Goal: Task Accomplishment & Management: Complete application form

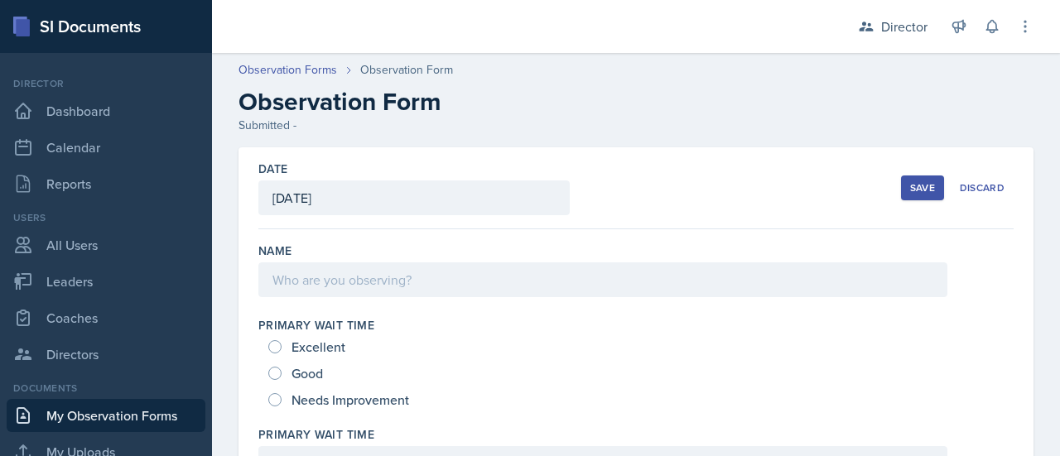
scroll to position [172, 0]
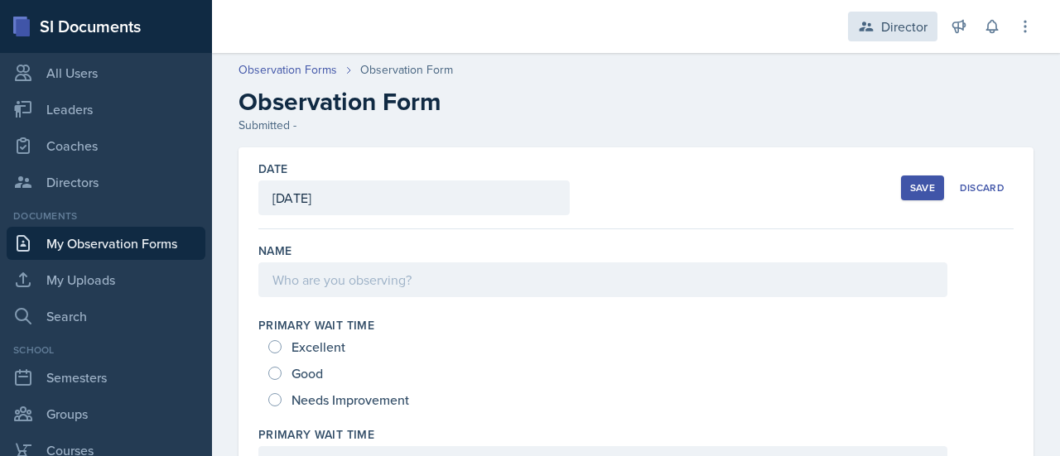
click at [901, 22] on div "Director" at bounding box center [904, 27] width 46 height 20
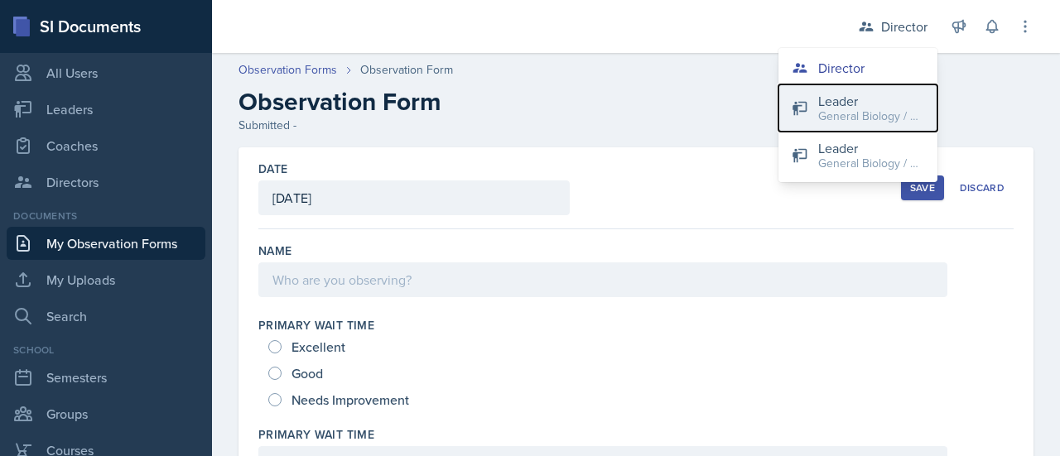
click at [882, 104] on div "Leader" at bounding box center [871, 101] width 106 height 20
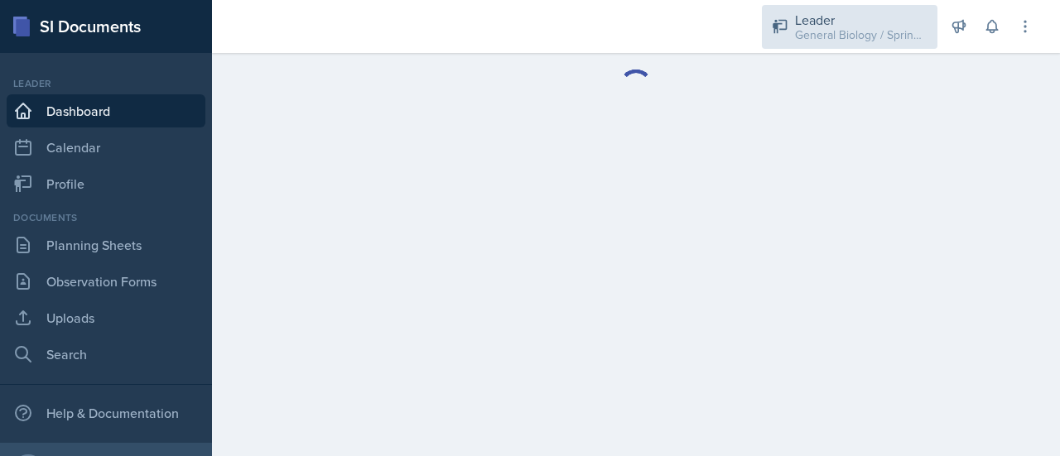
click at [906, 31] on div "General Biology / Spring 2025" at bounding box center [861, 34] width 132 height 17
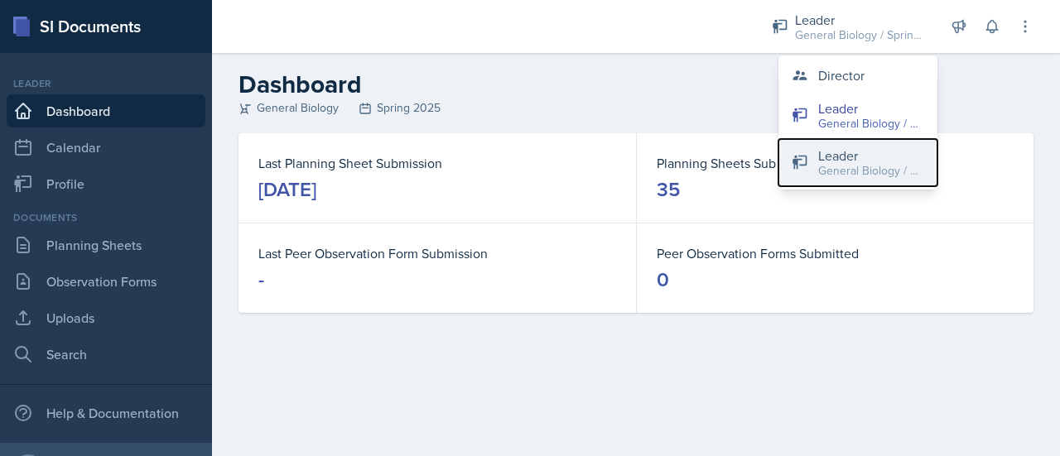
click at [886, 165] on div "General Biology / Fall 2025" at bounding box center [871, 170] width 106 height 17
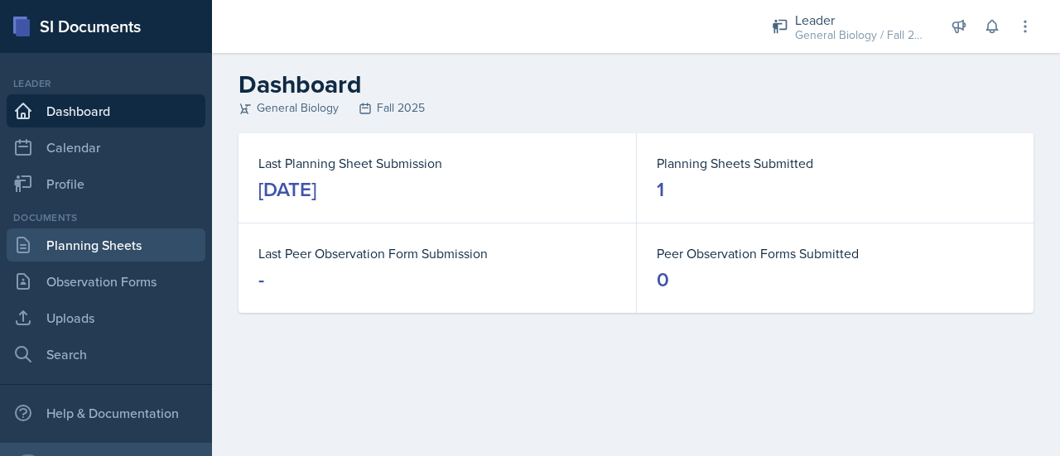
click at [123, 244] on link "Planning Sheets" at bounding box center [106, 244] width 199 height 33
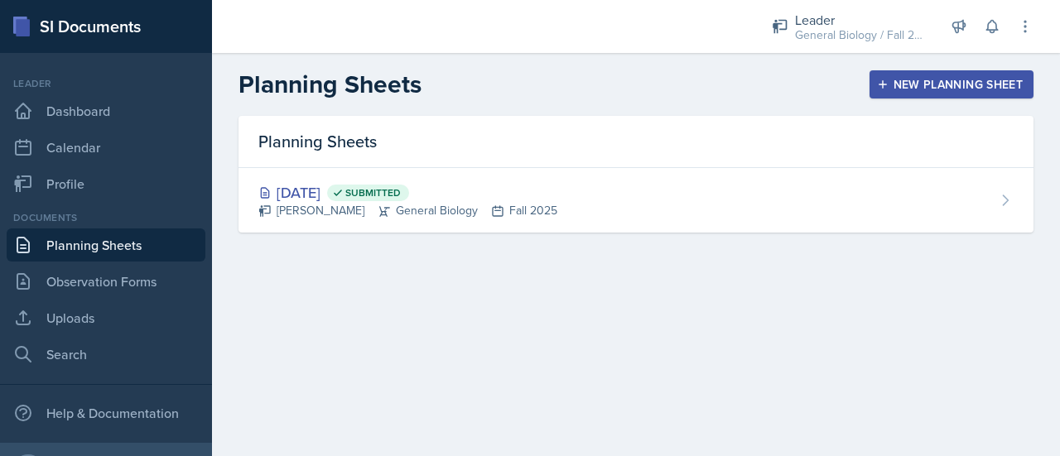
click at [919, 85] on div "New Planning Sheet" at bounding box center [951, 84] width 142 height 13
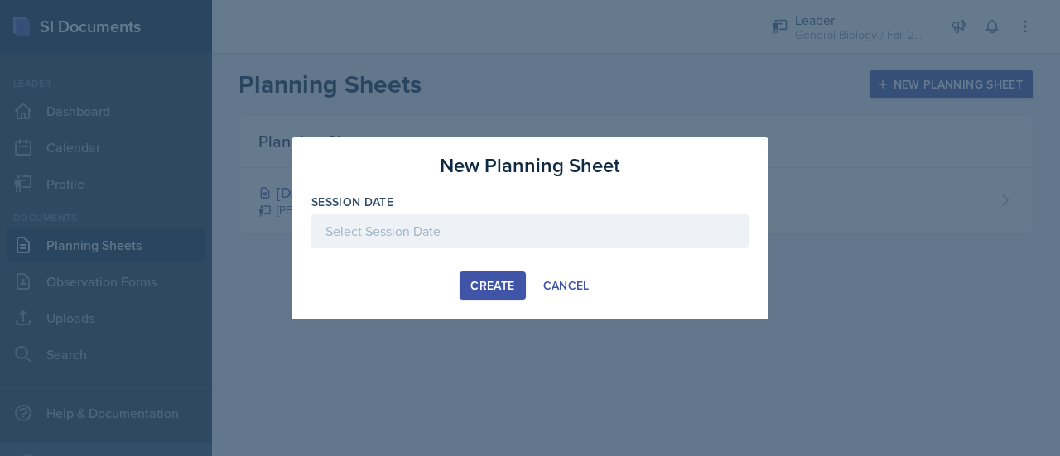
click at [440, 233] on div at bounding box center [529, 231] width 437 height 35
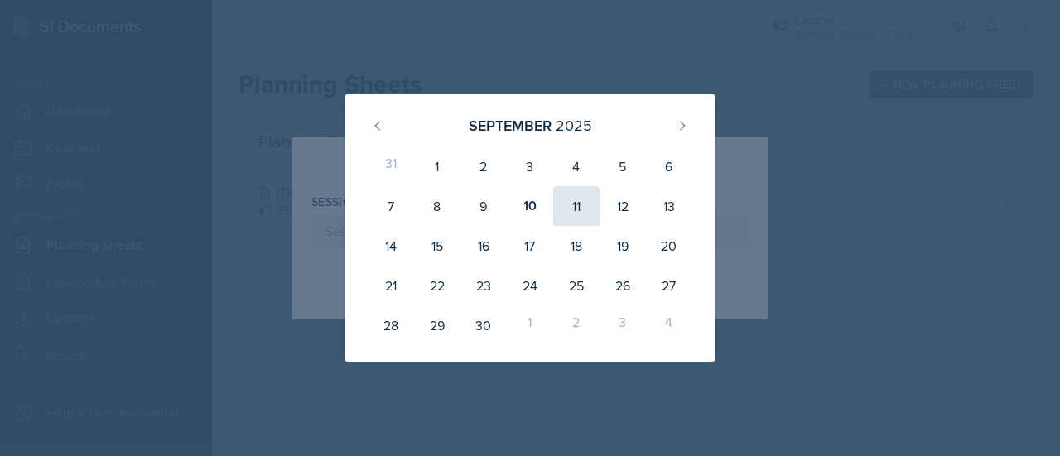
click at [579, 201] on div "11" at bounding box center [576, 206] width 46 height 40
type input "[DATE]"
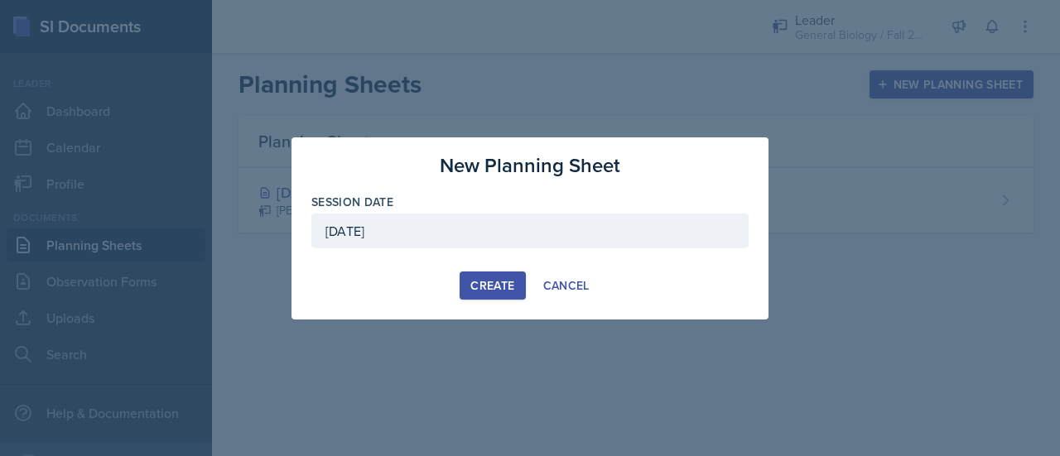
click at [478, 282] on div "Create" at bounding box center [492, 285] width 44 height 13
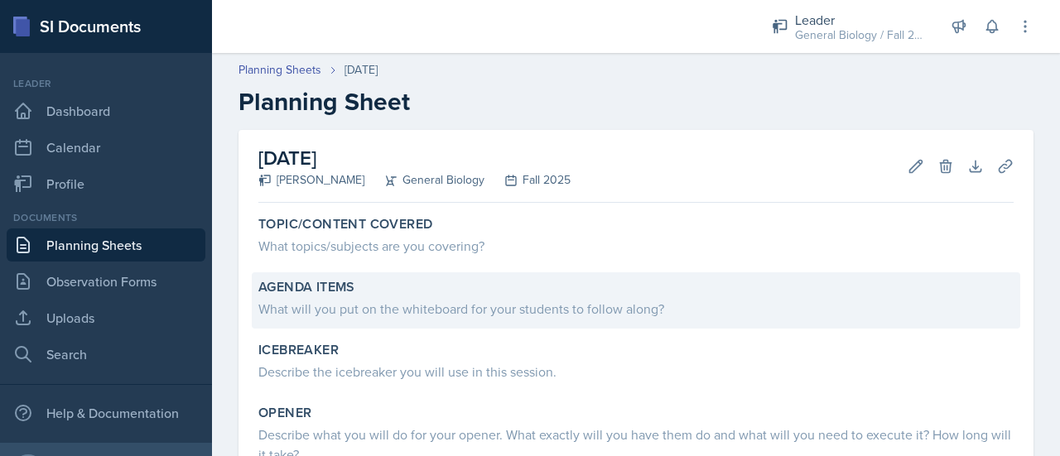
click at [422, 284] on div "Agenda items" at bounding box center [635, 287] width 755 height 17
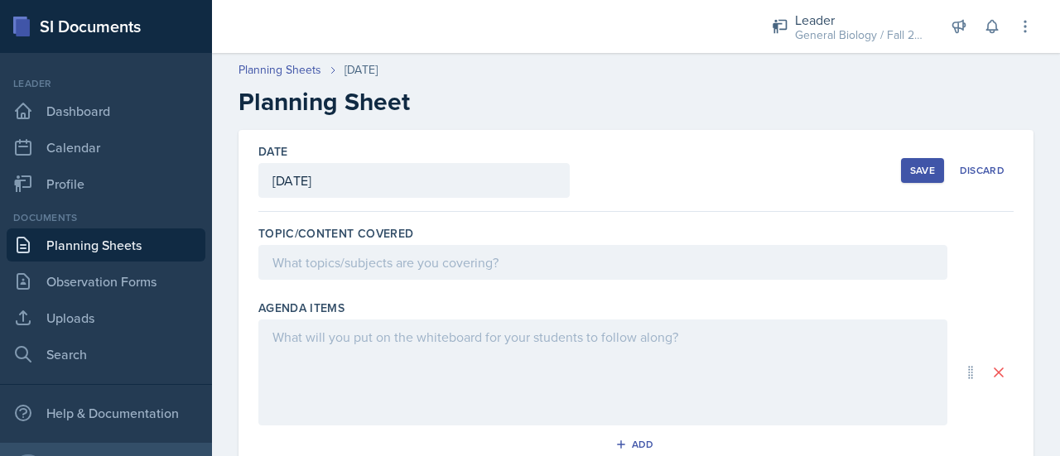
click at [396, 271] on div at bounding box center [602, 262] width 689 height 35
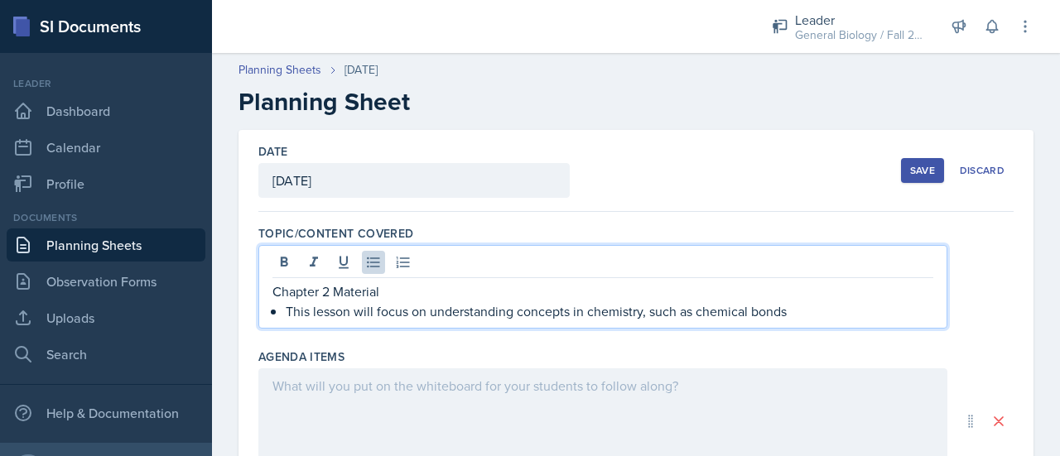
click at [425, 315] on p "This lesson will focus on understanding concepts in chemistry, such as chemical…" at bounding box center [609, 311] width 647 height 20
drag, startPoint x: 646, startPoint y: 310, endPoint x: 583, endPoint y: 311, distance: 63.7
click at [583, 311] on p "This lesson will focus on deepening understanding concepts in chemistry, such a…" at bounding box center [609, 311] width 647 height 20
drag, startPoint x: 806, startPoint y: 309, endPoint x: 659, endPoint y: 311, distance: 147.4
click at [659, 311] on p "This lesson will focus on deepening understanding of chemistry, such as chemica…" at bounding box center [609, 311] width 647 height 20
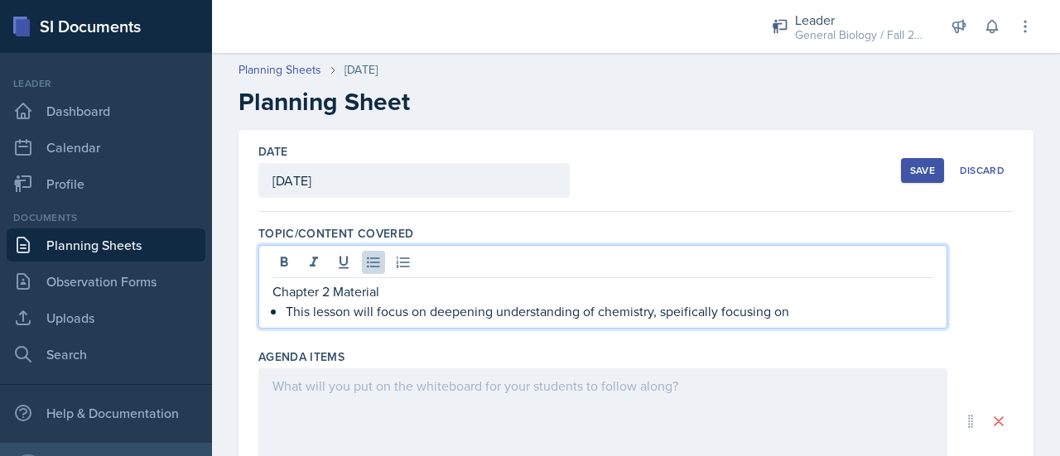
click at [690, 315] on p "This lesson will focus on deepening understanding of chemistry, speifically foc…" at bounding box center [609, 311] width 647 height 20
click at [688, 315] on p "This lesson will focus on deepening understanding of chemistry, speifically foc…" at bounding box center [609, 311] width 647 height 20
click at [683, 313] on p "This lesson will focus on deepening understanding of chemistry, speifically foc…" at bounding box center [609, 311] width 647 height 20
click at [810, 315] on p "This lesson will focus on deepening understanding of chemistry, specifically fo…" at bounding box center [609, 311] width 647 height 20
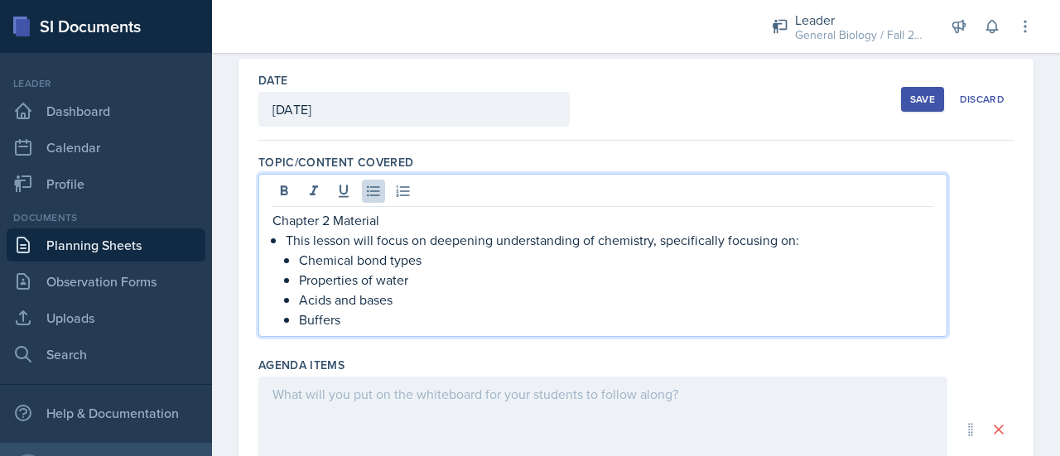
scroll to position [73, 0]
click at [528, 411] on div at bounding box center [602, 428] width 689 height 106
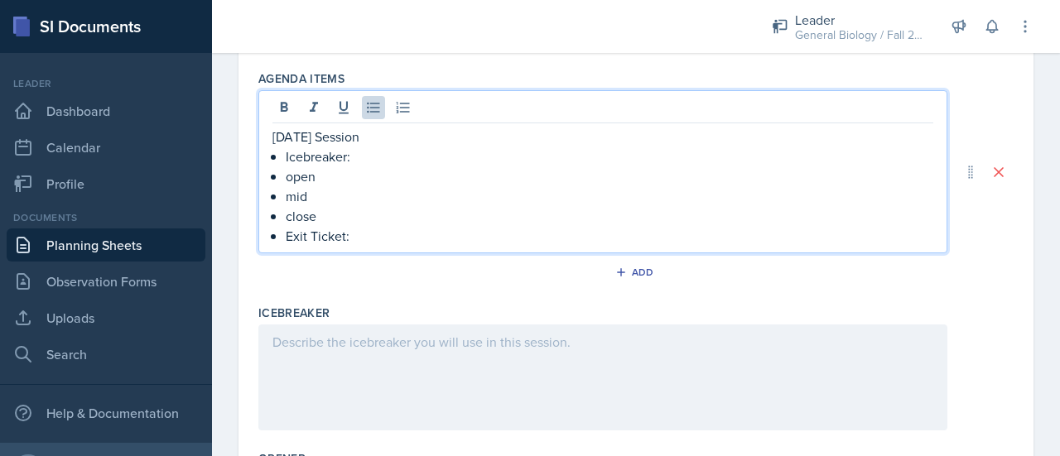
scroll to position [330, 0]
drag, startPoint x: 348, startPoint y: 176, endPoint x: 288, endPoint y: 176, distance: 59.6
click at [288, 176] on p "open" at bounding box center [609, 175] width 647 height 20
click at [387, 157] on p "Icebreaker:" at bounding box center [609, 155] width 647 height 20
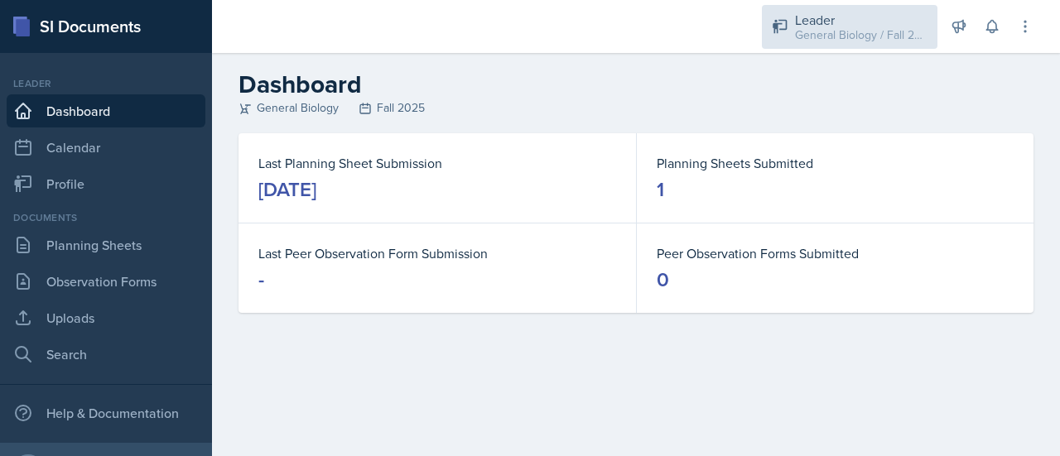
click at [824, 17] on div "Leader" at bounding box center [861, 20] width 132 height 20
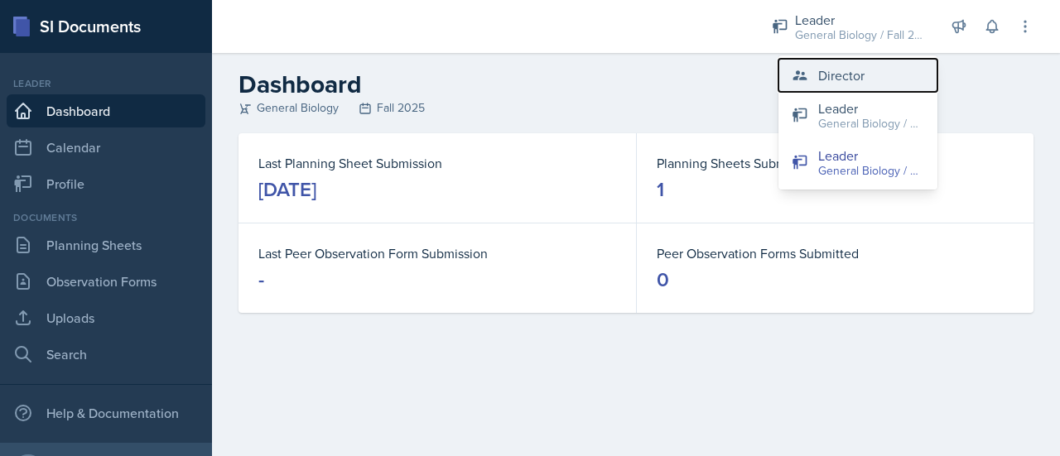
click at [833, 74] on div "Director" at bounding box center [841, 75] width 46 height 20
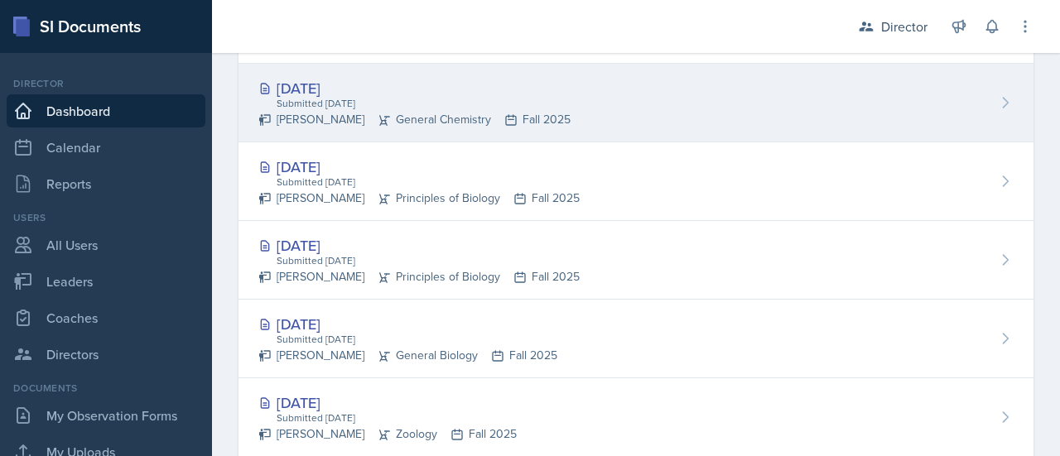
scroll to position [602, 0]
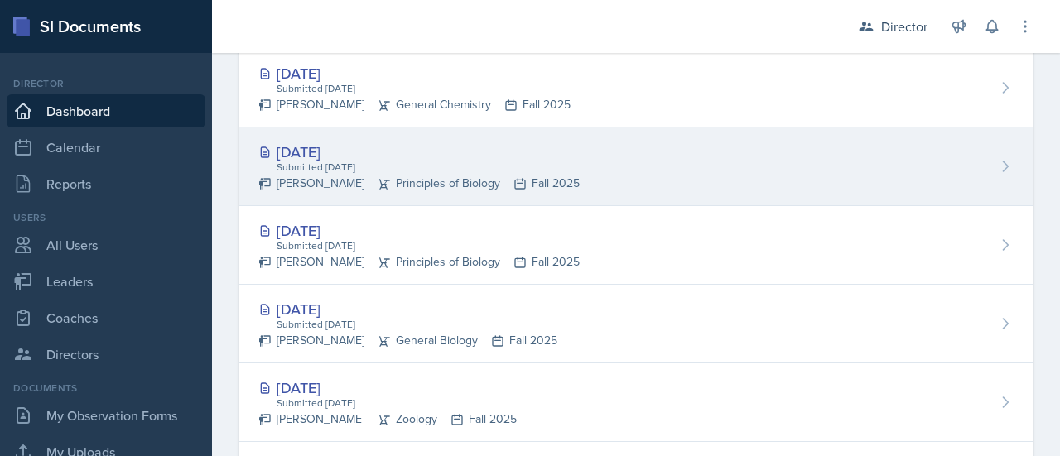
click at [652, 180] on div "Sep 10th, 2025 Submitted Sep 10th, 2025 Mara Franklin Principles of Biology Fal…" at bounding box center [635, 166] width 795 height 79
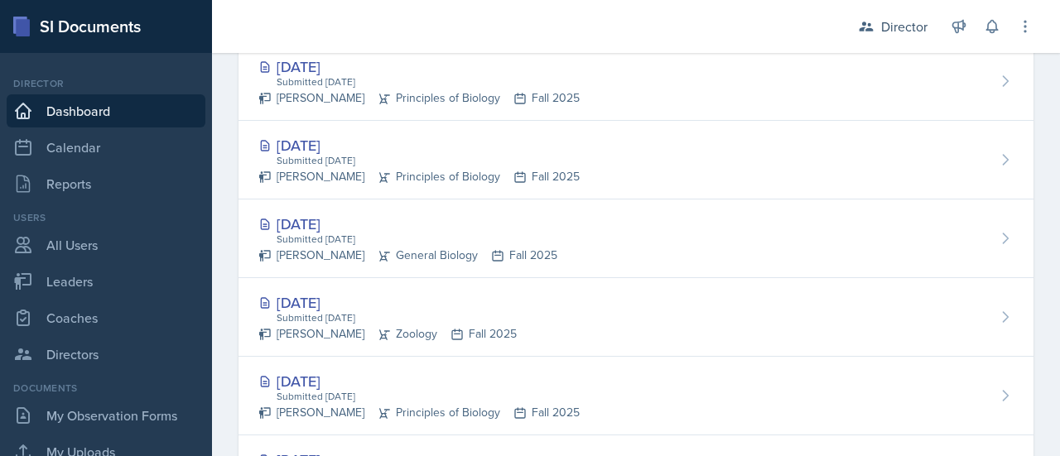
scroll to position [688, 0]
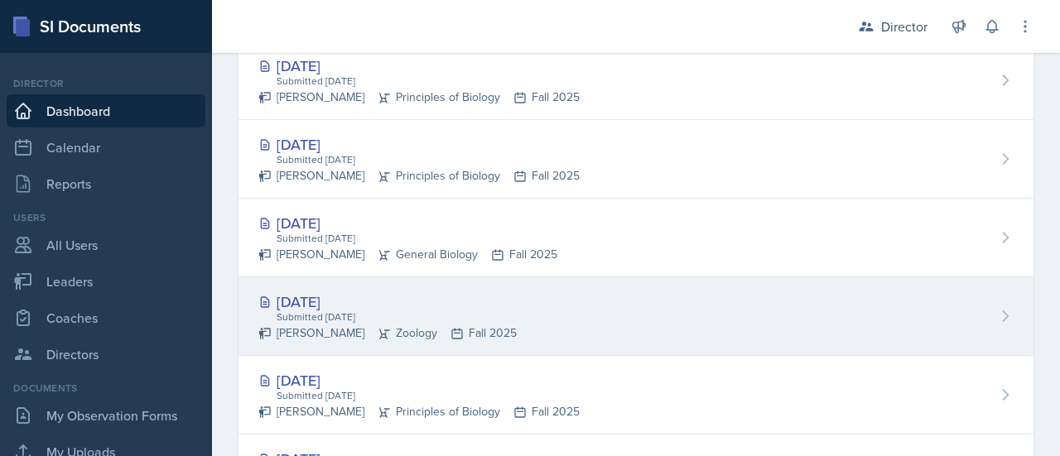
click at [639, 324] on div "Sep 9th, 2025 Submitted Sep 9th, 2025 Abby Fisher Zoology Fall 2025" at bounding box center [635, 316] width 795 height 79
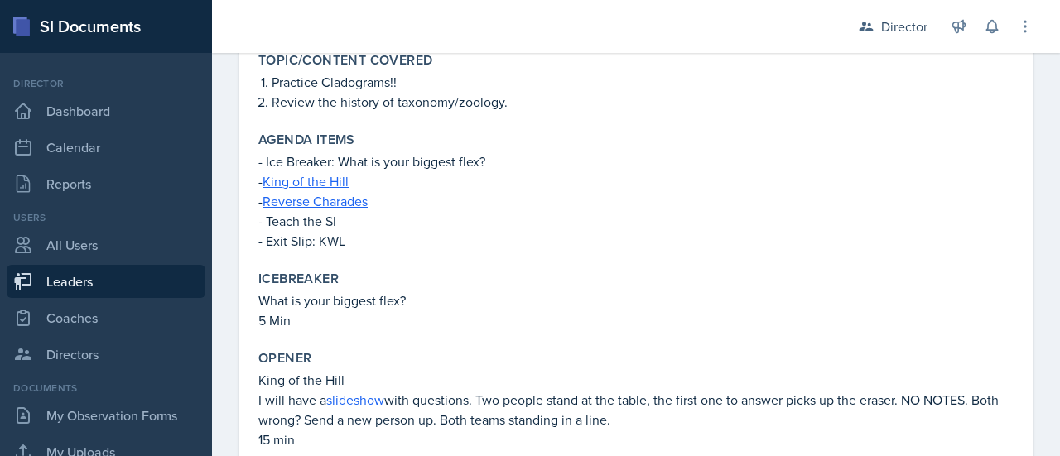
scroll to position [180, 0]
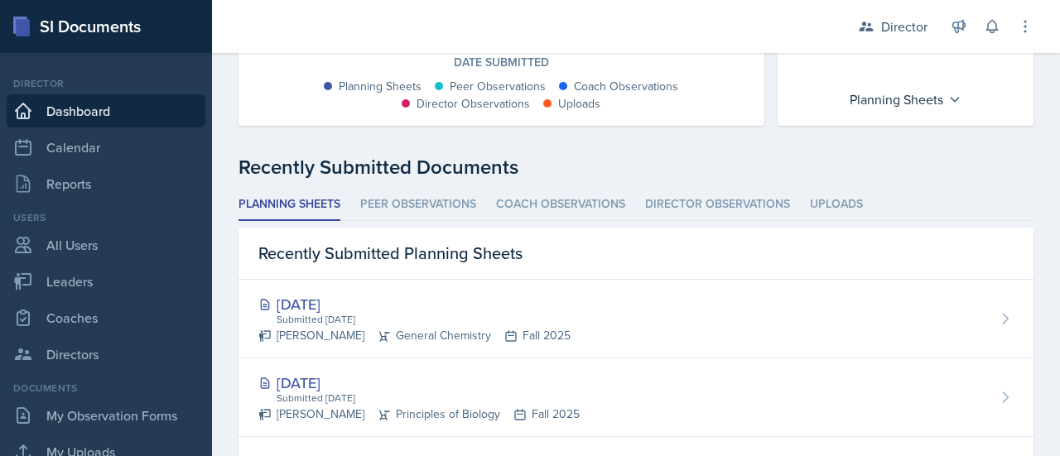
scroll to position [1016, 0]
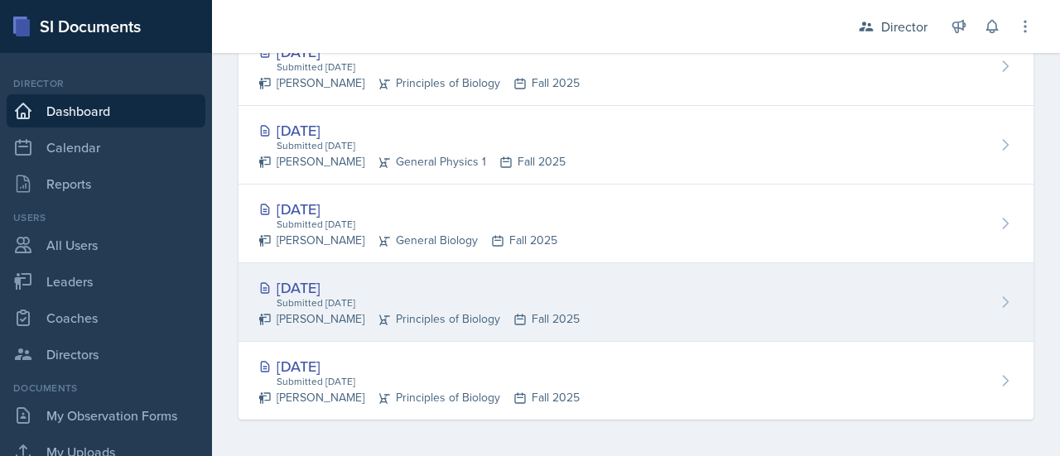
click at [650, 312] on div "Sep 8th, 2025 Submitted Sep 8th, 2025 Mara Franklin Principles of Biology Fall …" at bounding box center [635, 302] width 795 height 79
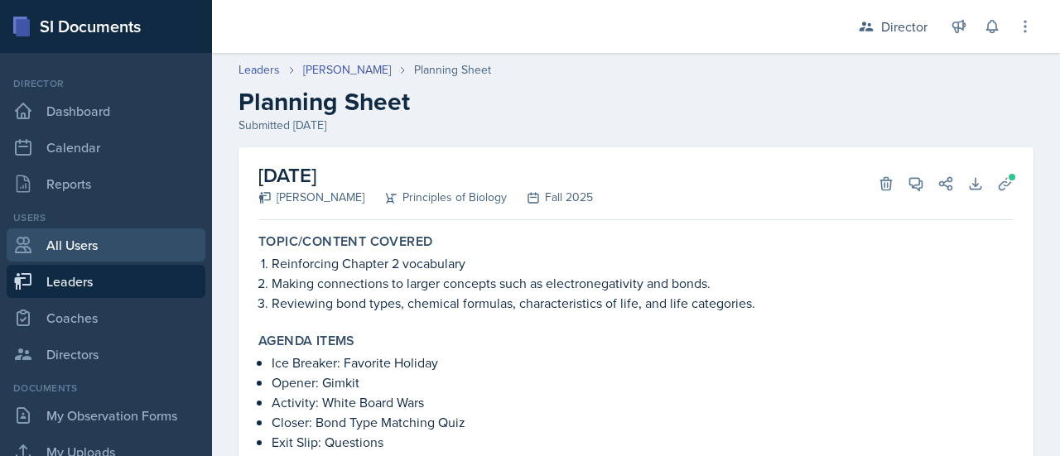
click at [88, 236] on link "All Users" at bounding box center [106, 244] width 199 height 33
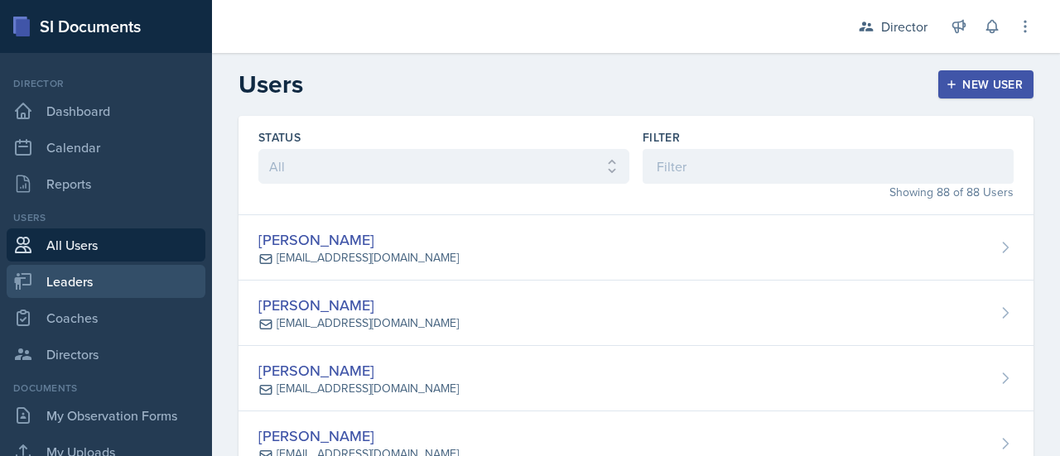
click at [107, 279] on link "Leaders" at bounding box center [106, 281] width 199 height 33
select select "c88fb8a2-0ae1-4674-9d8d-93ff3a907138"
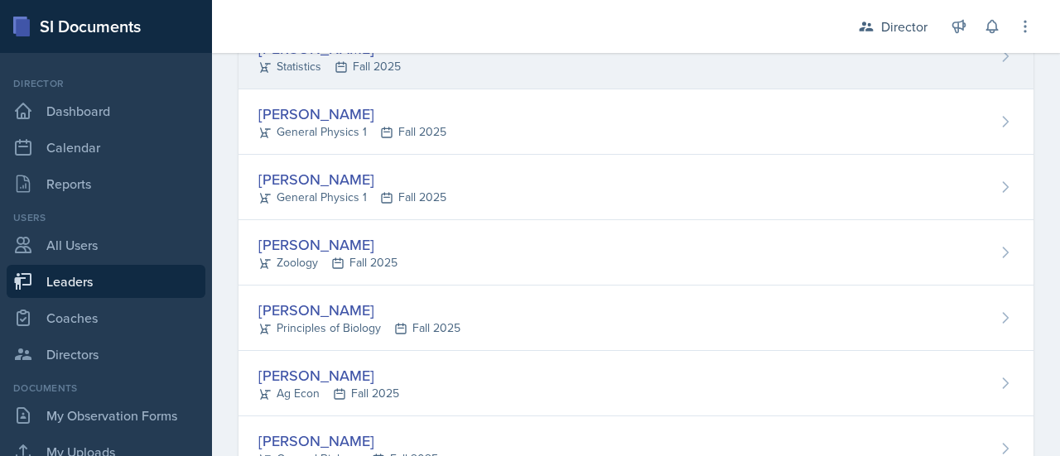
scroll to position [519, 0]
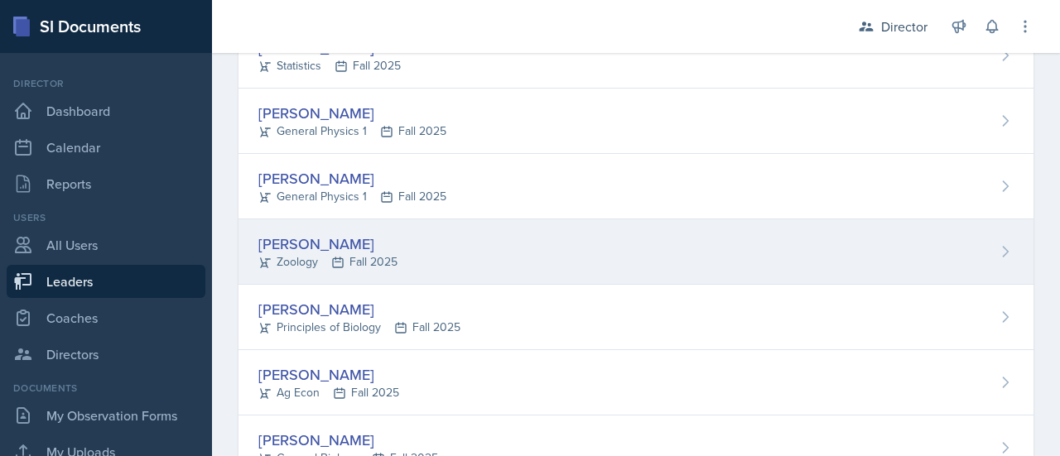
click at [464, 244] on div "Abby Fisher Zoology Fall 2025" at bounding box center [635, 251] width 795 height 65
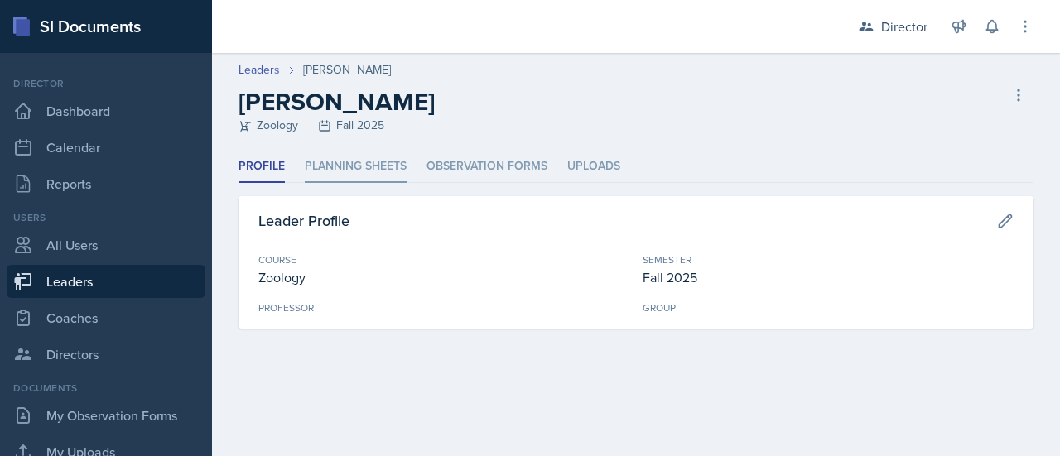
click at [386, 169] on li "Planning Sheets" at bounding box center [356, 167] width 102 height 32
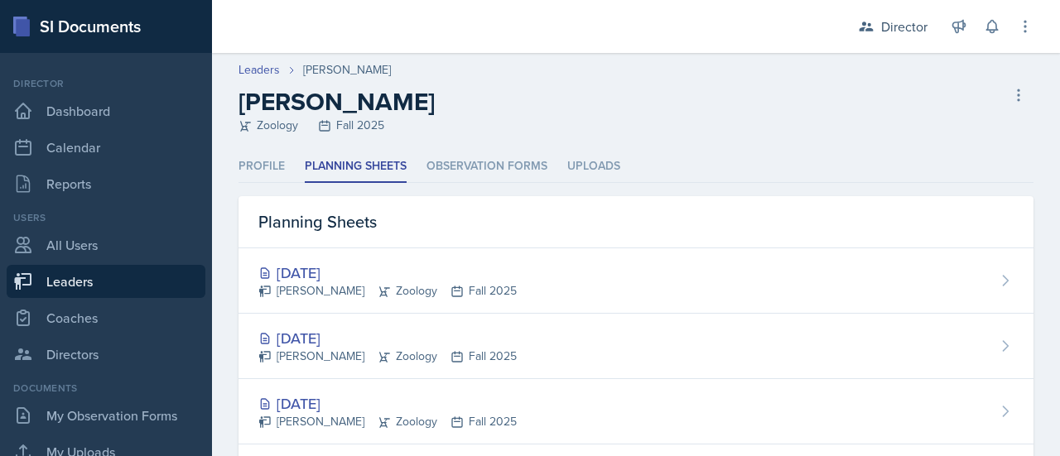
scroll to position [91, 0]
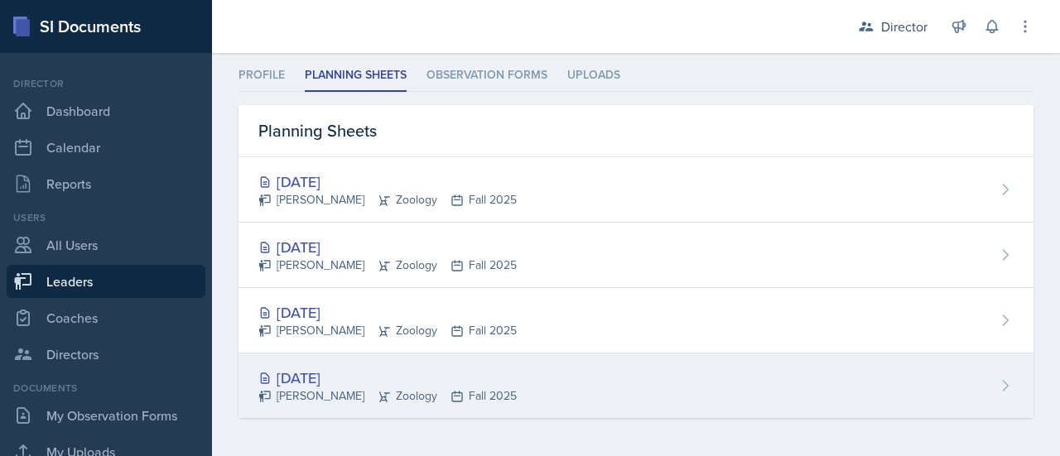
click at [598, 383] on div "Sep 2nd, 2025 Abby Fisher Zoology Fall 2025" at bounding box center [635, 385] width 795 height 65
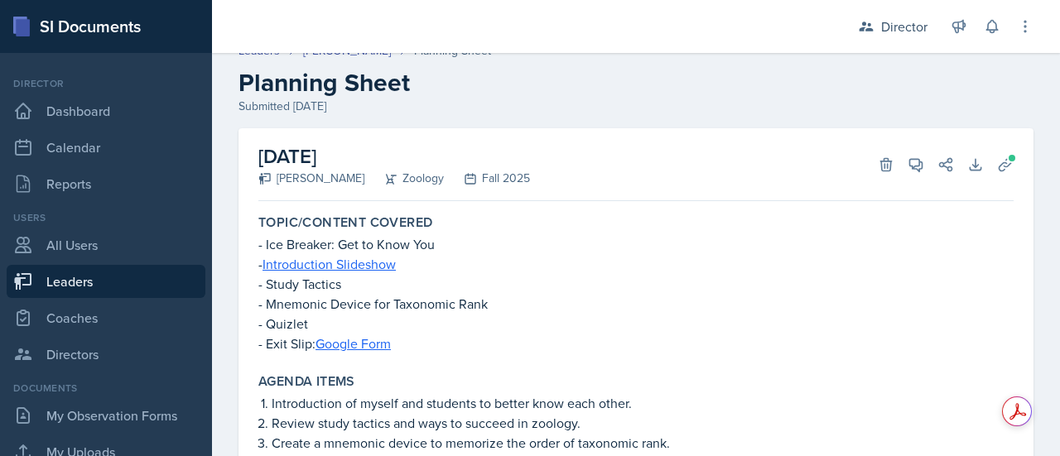
scroll to position [24, 0]
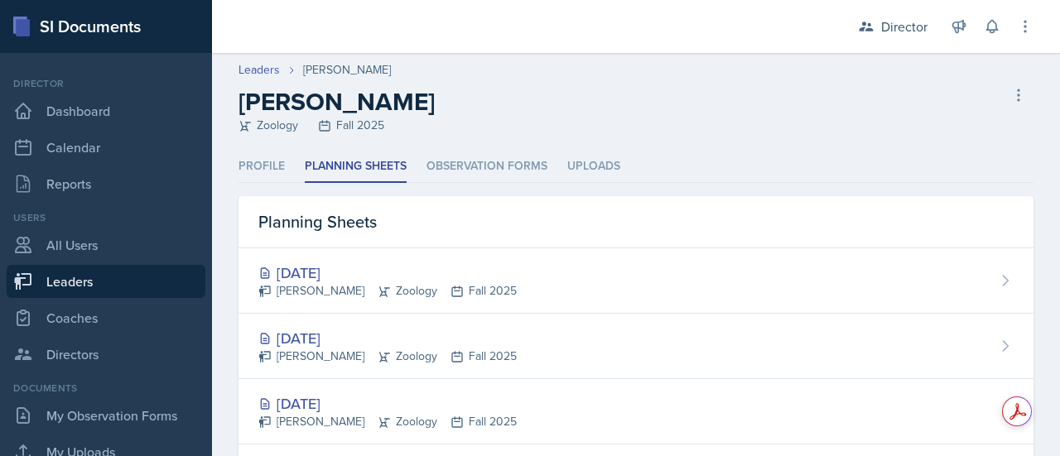
scroll to position [91, 0]
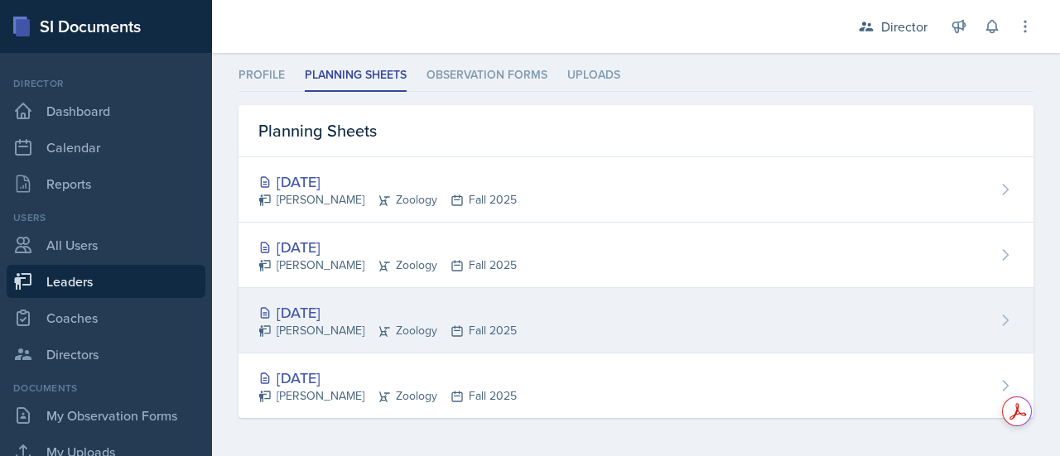
click at [567, 327] on div "Sep 4th, 2025 Abby Fisher Zoology Fall 2025" at bounding box center [635, 320] width 795 height 65
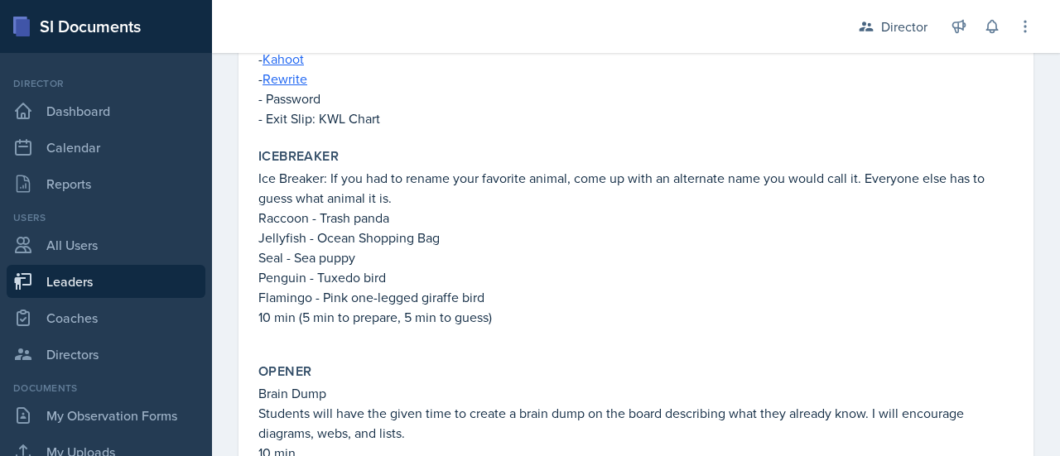
scroll to position [322, 0]
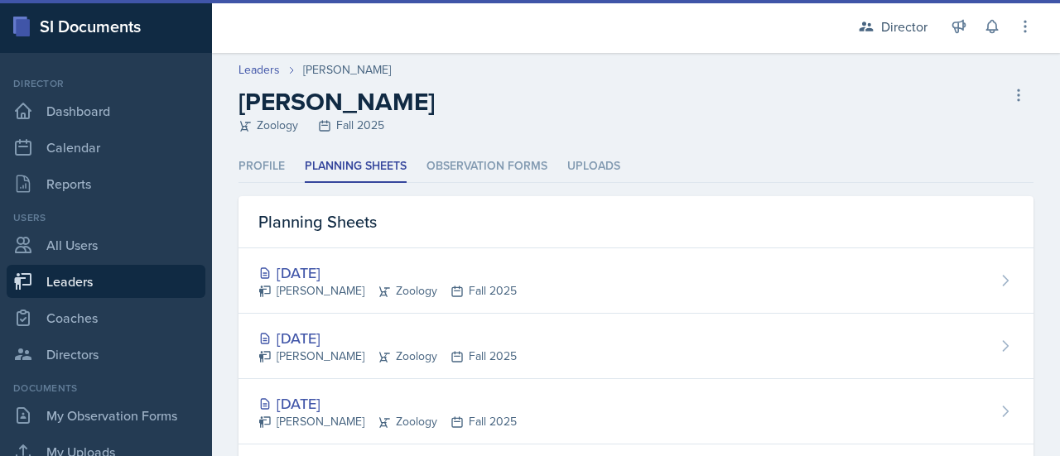
scroll to position [91, 0]
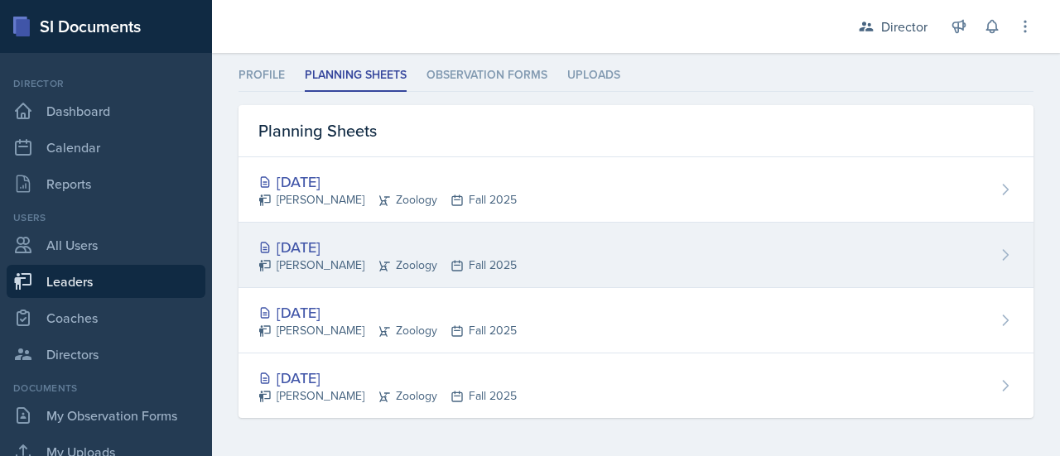
click at [564, 256] on div "Sep 8th, 2025 Abby Fisher Zoology Fall 2025" at bounding box center [635, 255] width 795 height 65
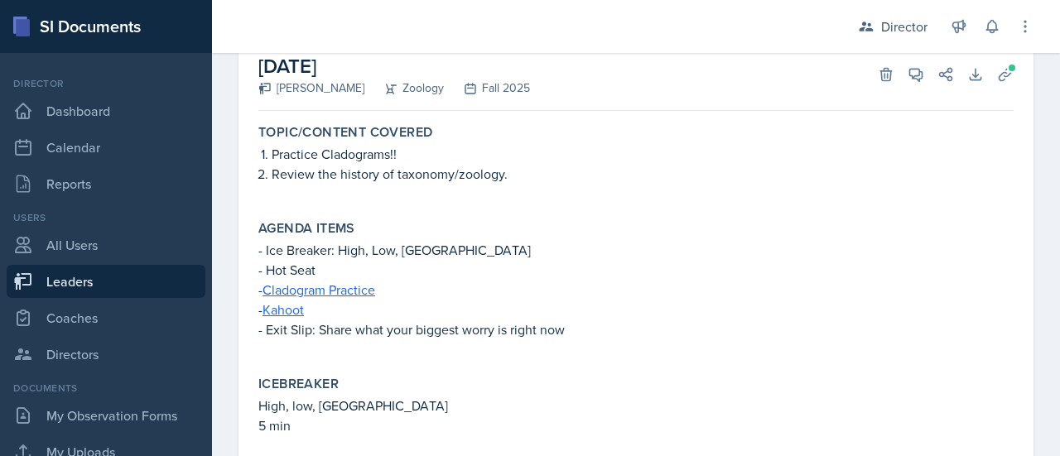
scroll to position [139, 0]
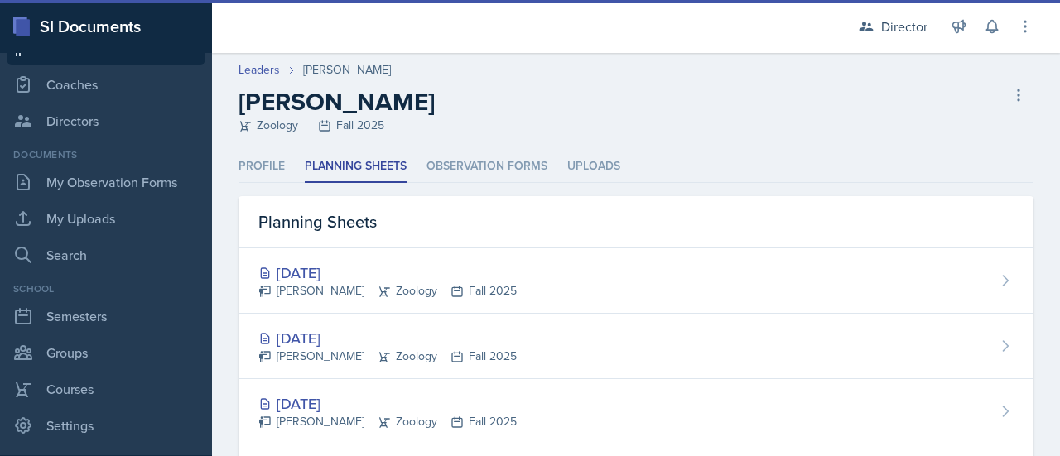
scroll to position [235, 0]
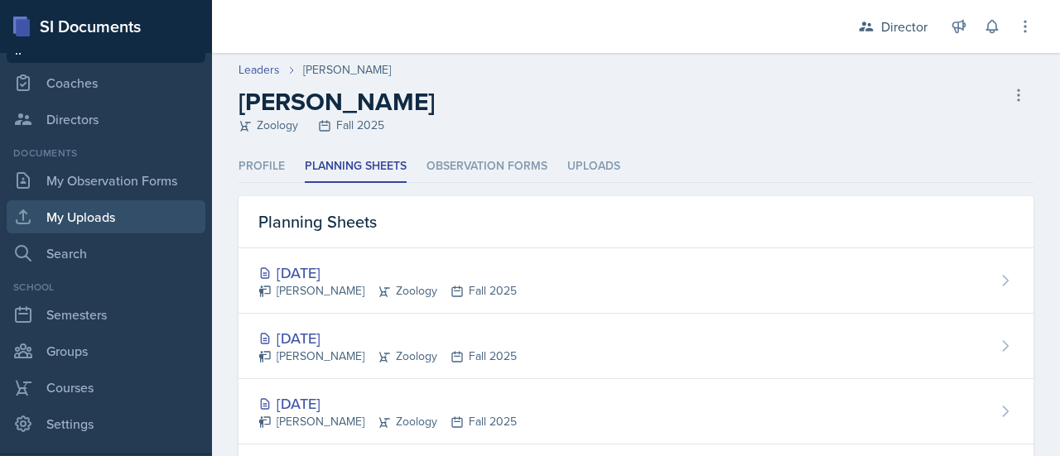
click at [92, 223] on link "My Uploads" at bounding box center [106, 216] width 199 height 33
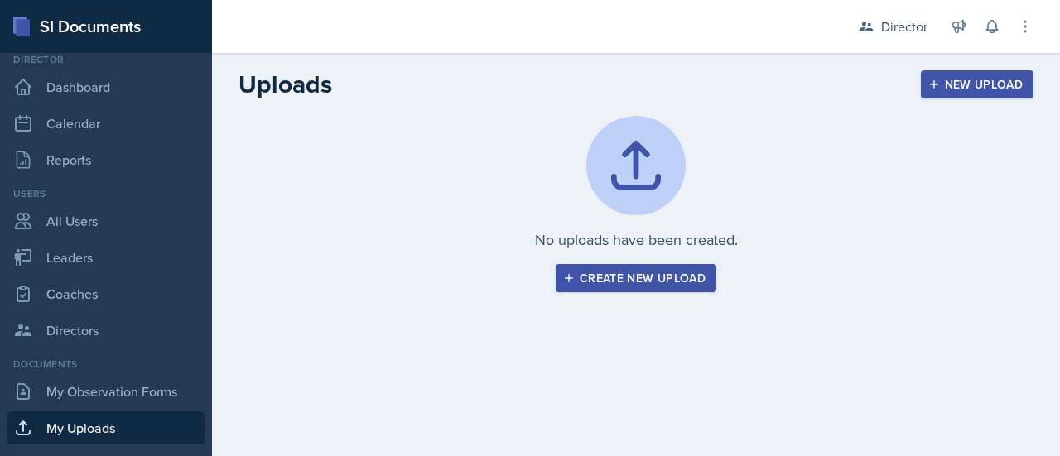
scroll to position [20, 0]
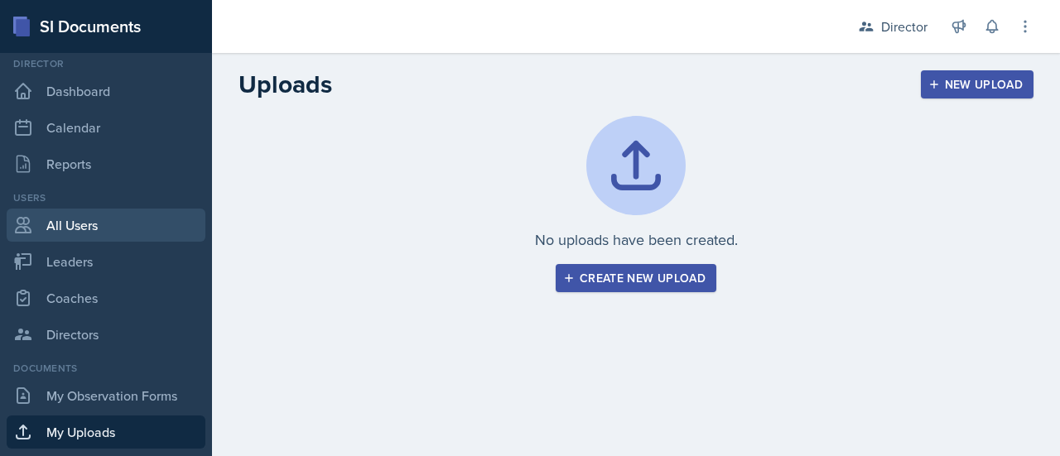
click at [68, 235] on link "All Users" at bounding box center [106, 225] width 199 height 33
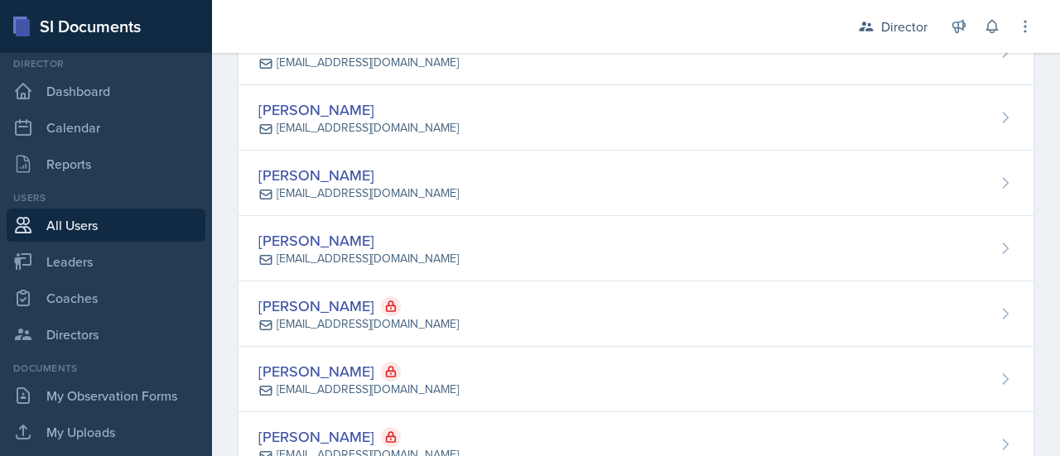
scroll to position [1634, 0]
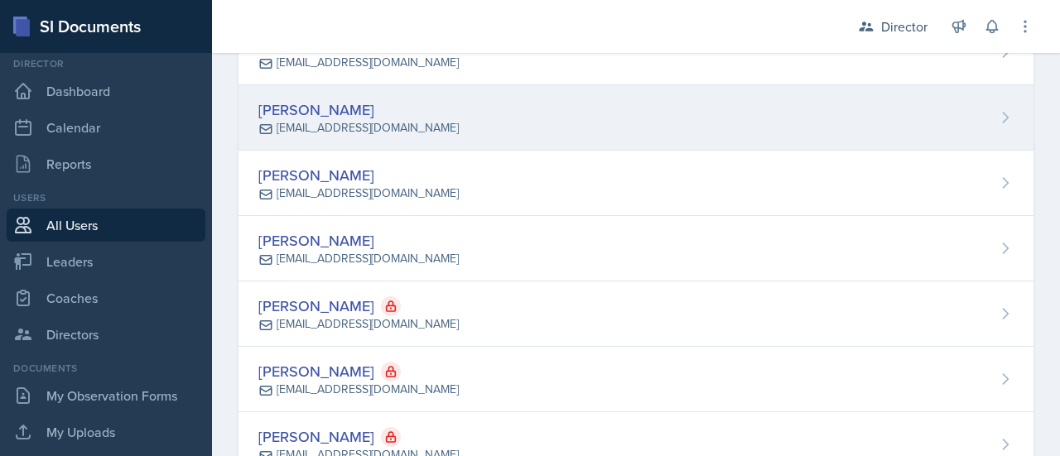
click at [520, 108] on div "Mara Franklin s571900@nwmissouri.edu" at bounding box center [635, 117] width 795 height 65
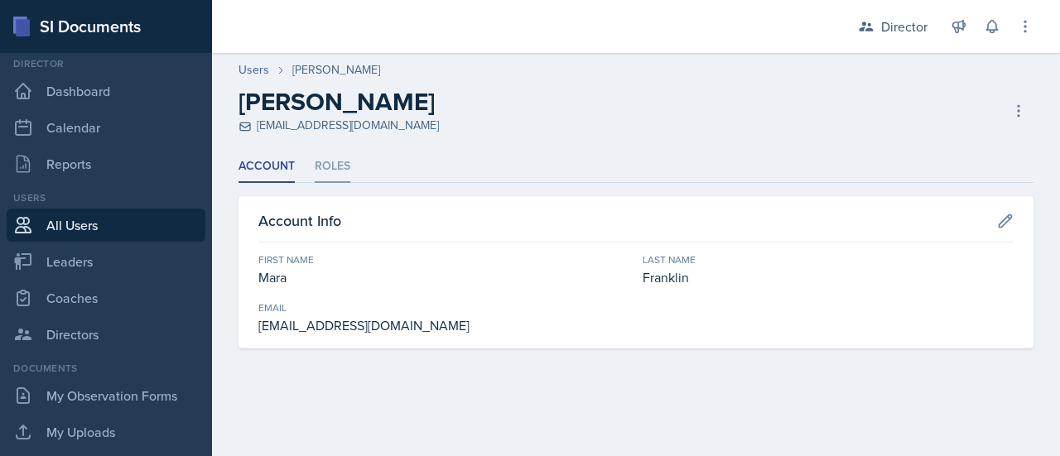
click at [336, 171] on li "Roles" at bounding box center [333, 167] width 36 height 32
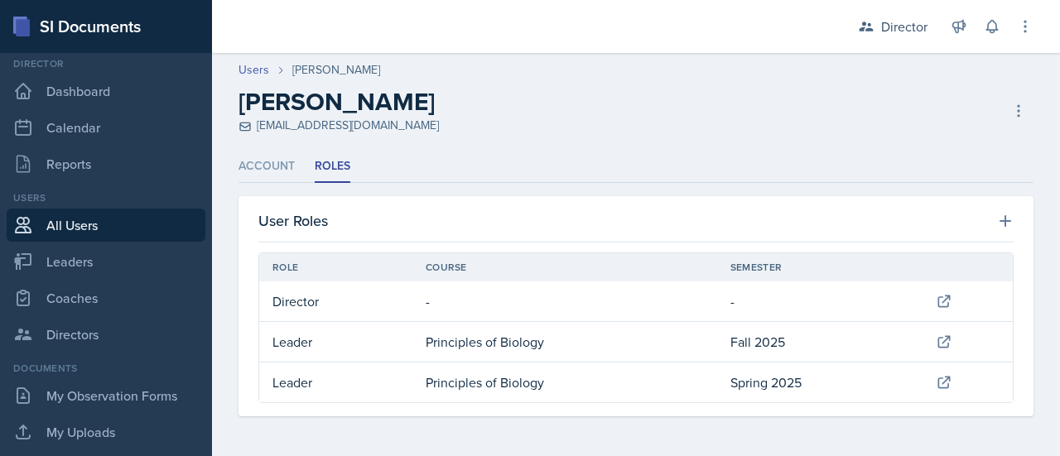
click at [103, 222] on link "All Users" at bounding box center [106, 225] width 199 height 33
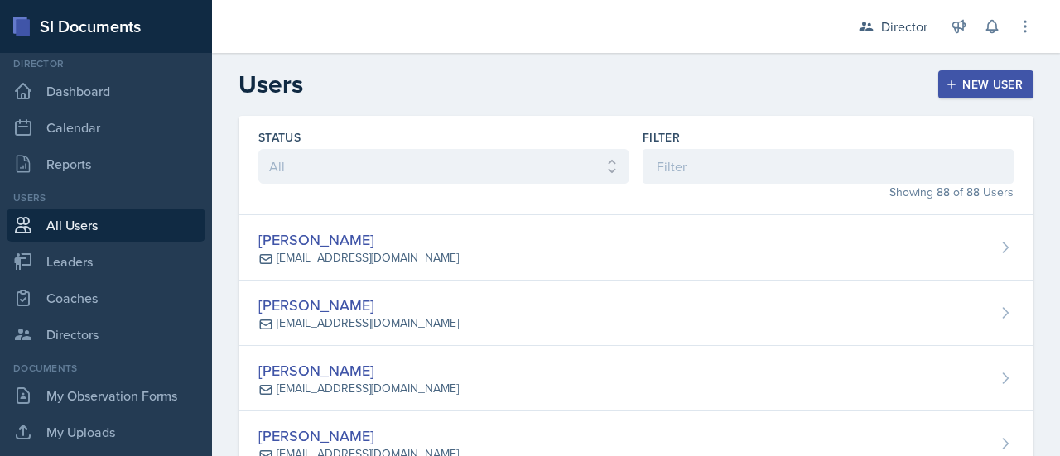
click at [111, 225] on link "All Users" at bounding box center [106, 225] width 199 height 33
click at [99, 249] on link "Leaders" at bounding box center [106, 261] width 199 height 33
select select "c88fb8a2-0ae1-4674-9d8d-93ff3a907138"
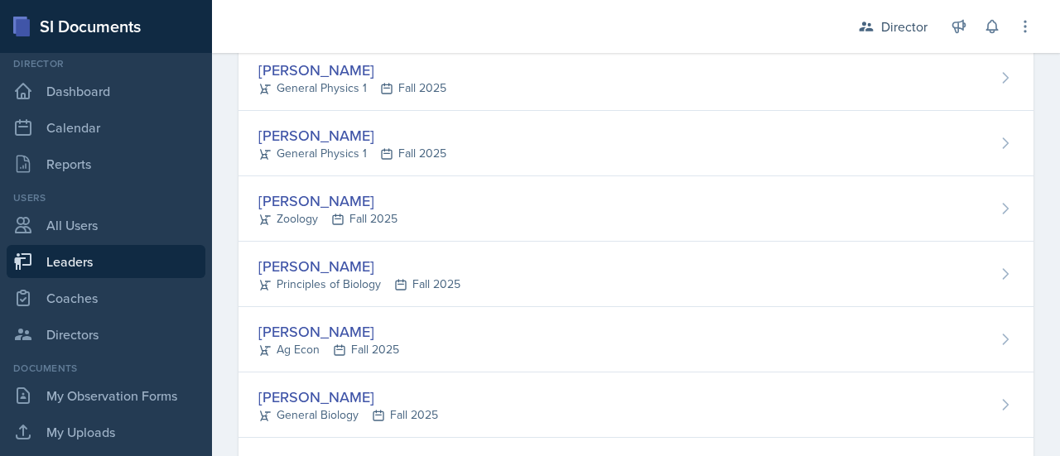
scroll to position [571, 0]
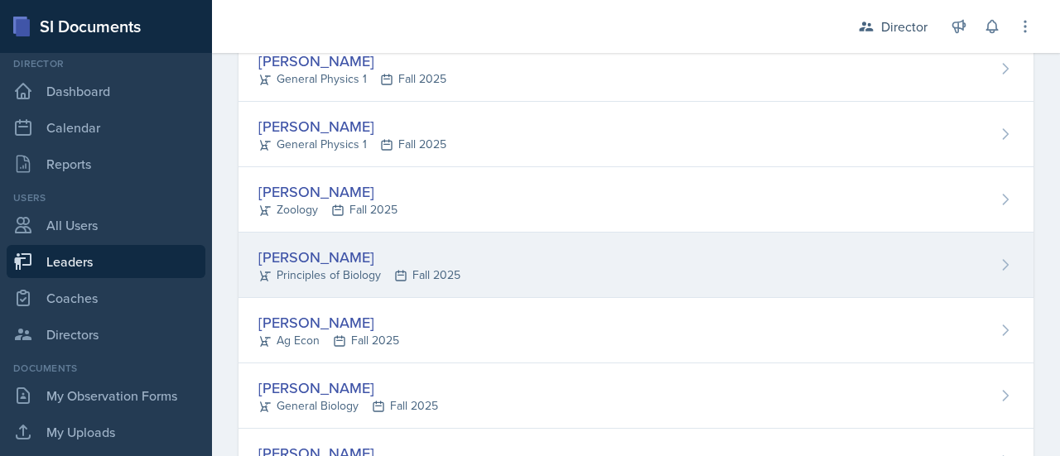
click at [568, 282] on div "Mara Franklin Principles of Biology Fall 2025" at bounding box center [635, 265] width 795 height 65
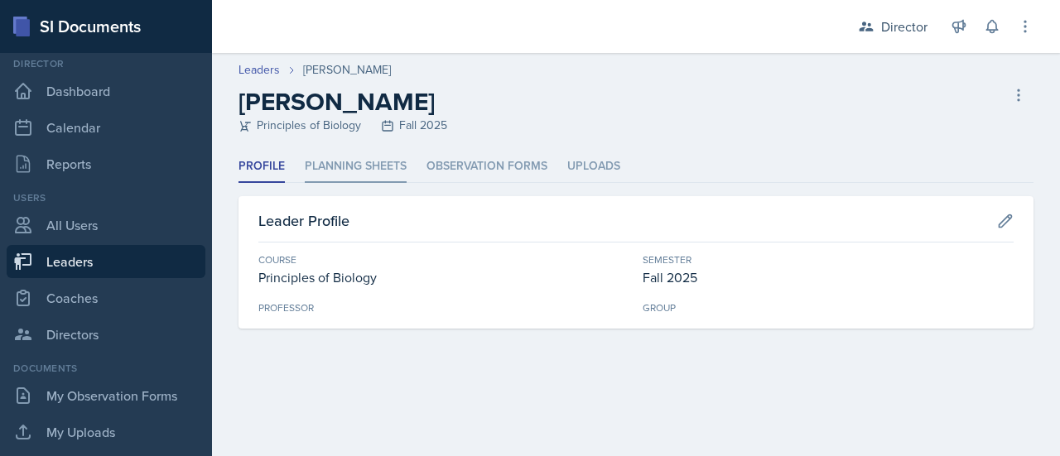
click at [385, 168] on li "Planning Sheets" at bounding box center [356, 167] width 102 height 32
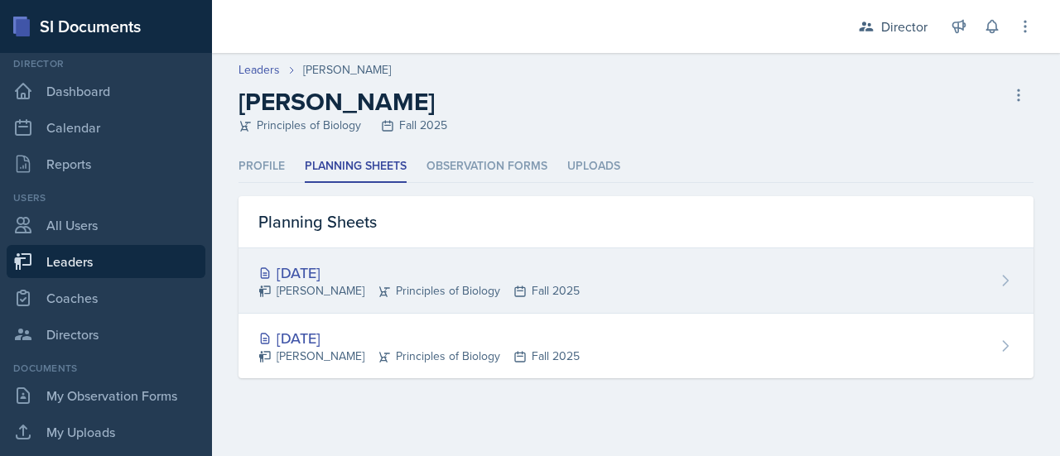
click at [606, 296] on div "Sep 10th, 2025 Mara Franklin Principles of Biology Fall 2025" at bounding box center [635, 280] width 795 height 65
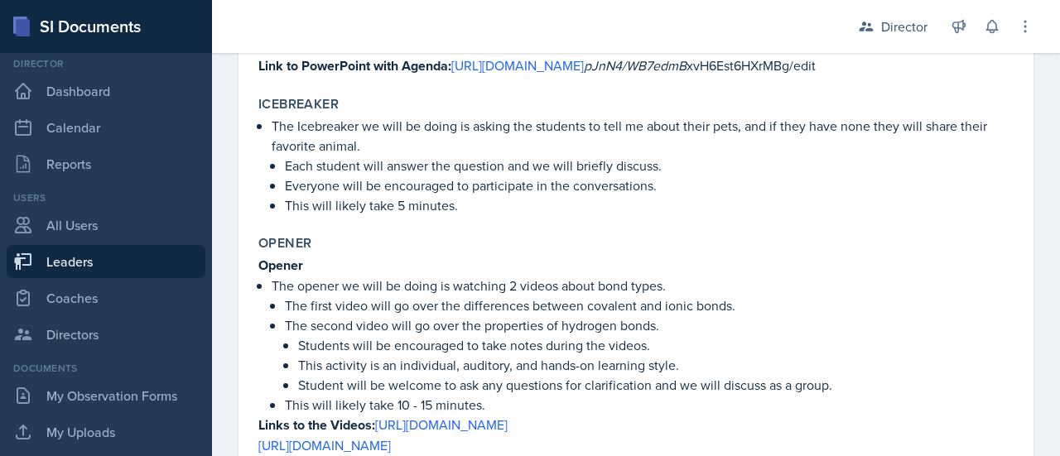
scroll to position [405, 0]
